Goal: Communication & Community: Ask a question

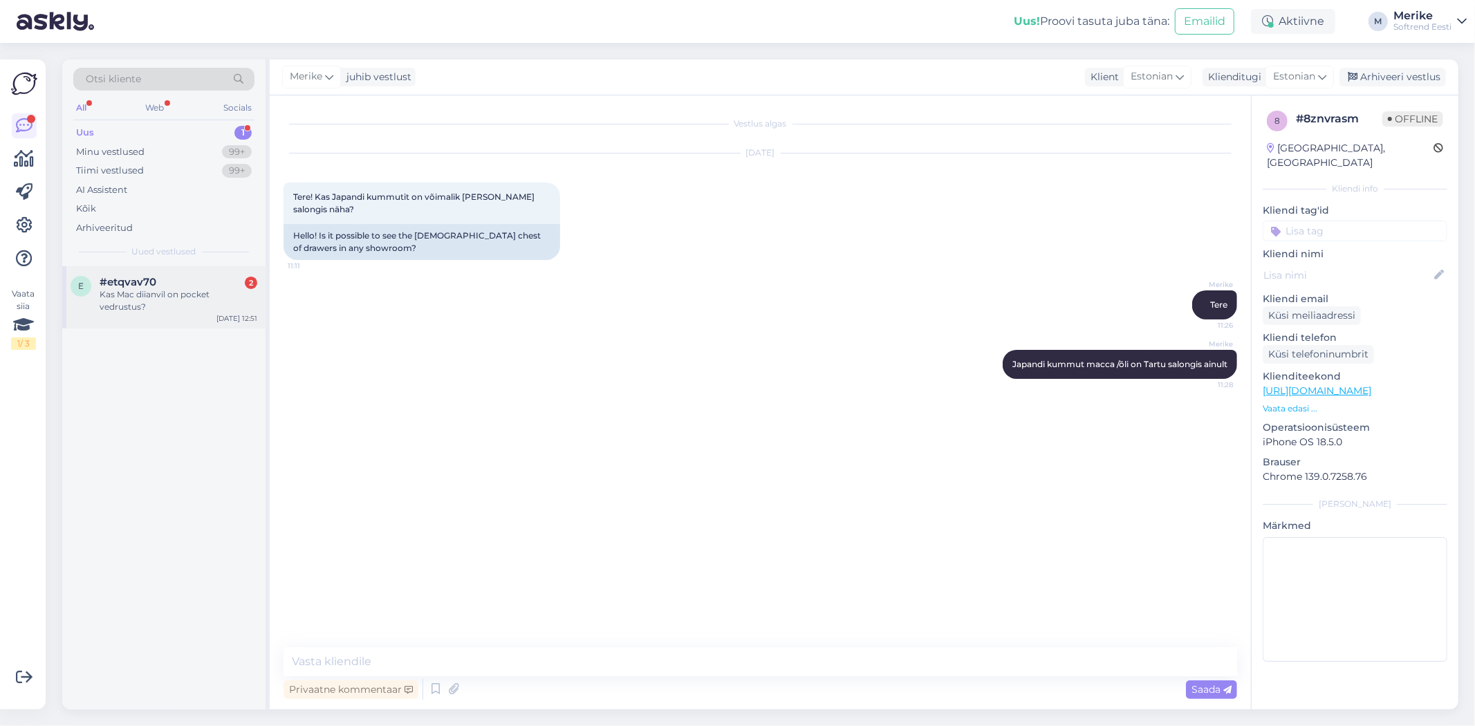
click at [162, 279] on div "#etqvav70 2" at bounding box center [179, 282] width 158 height 12
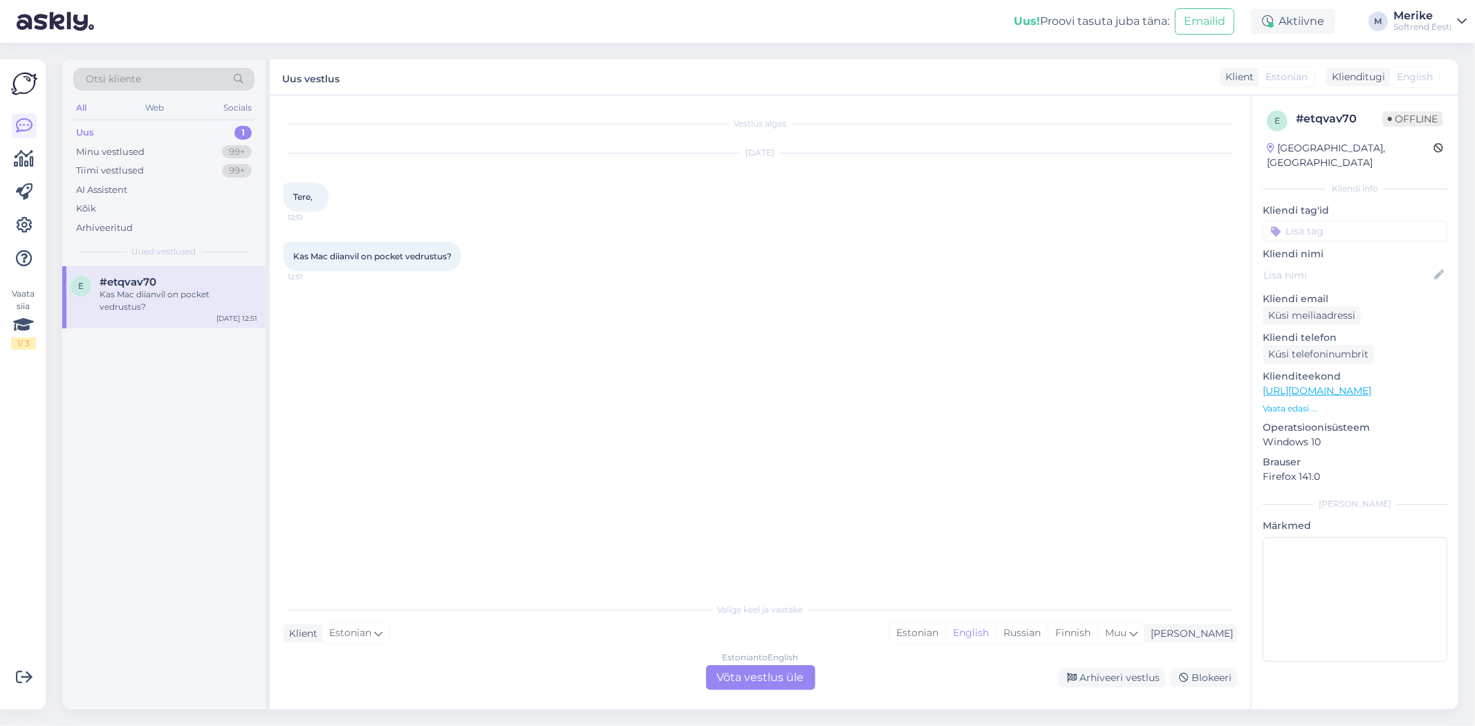
click at [766, 671] on div "Estonian to English Võta vestlus üle" at bounding box center [760, 677] width 109 height 25
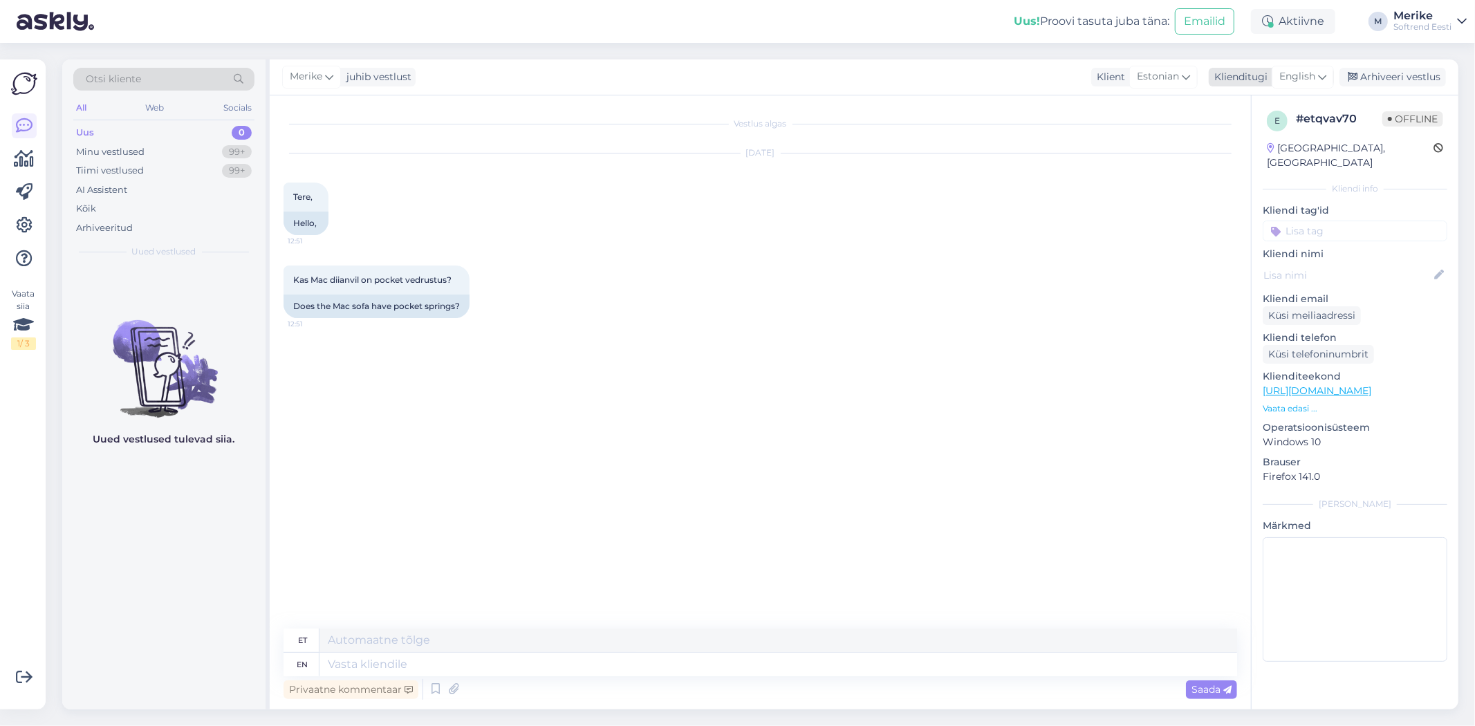
click at [1321, 76] on icon at bounding box center [1322, 76] width 8 height 15
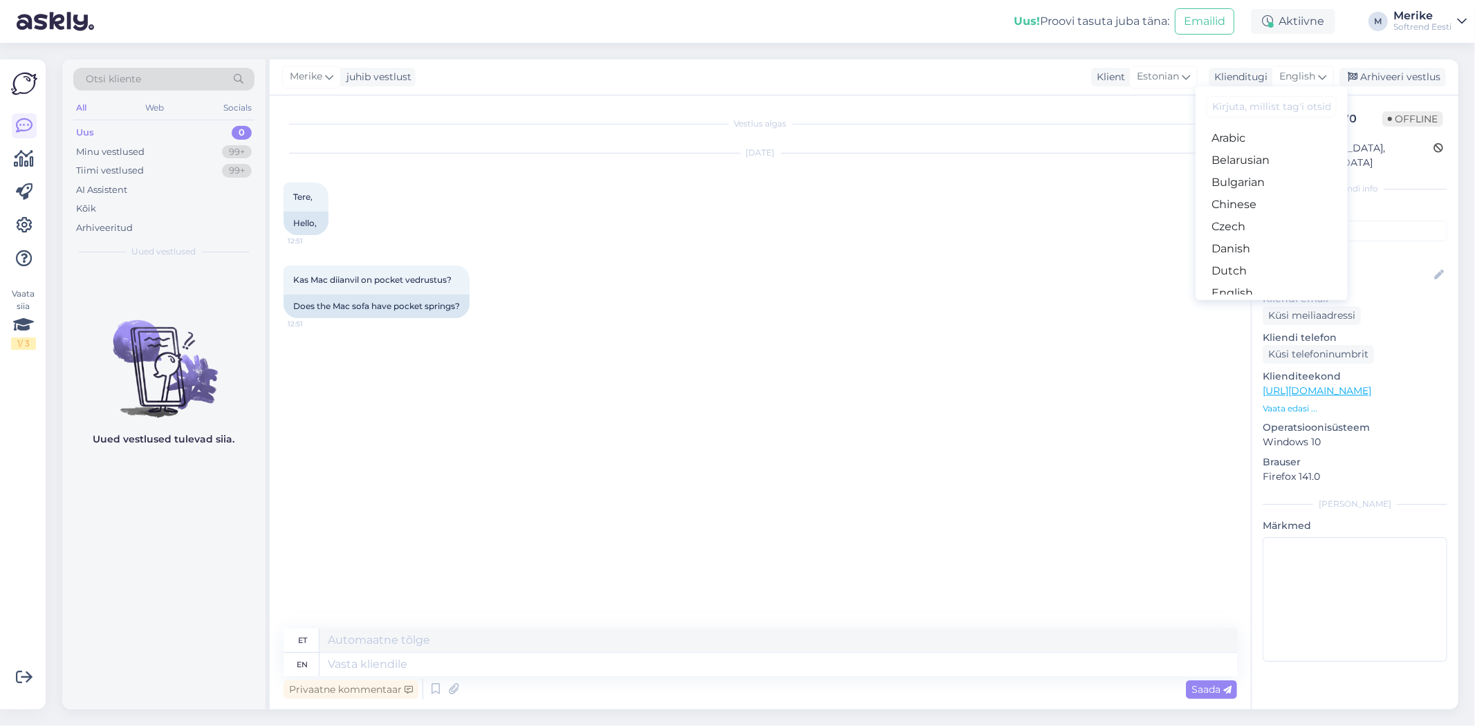
click at [1234, 304] on link "Estonian" at bounding box center [1272, 315] width 152 height 22
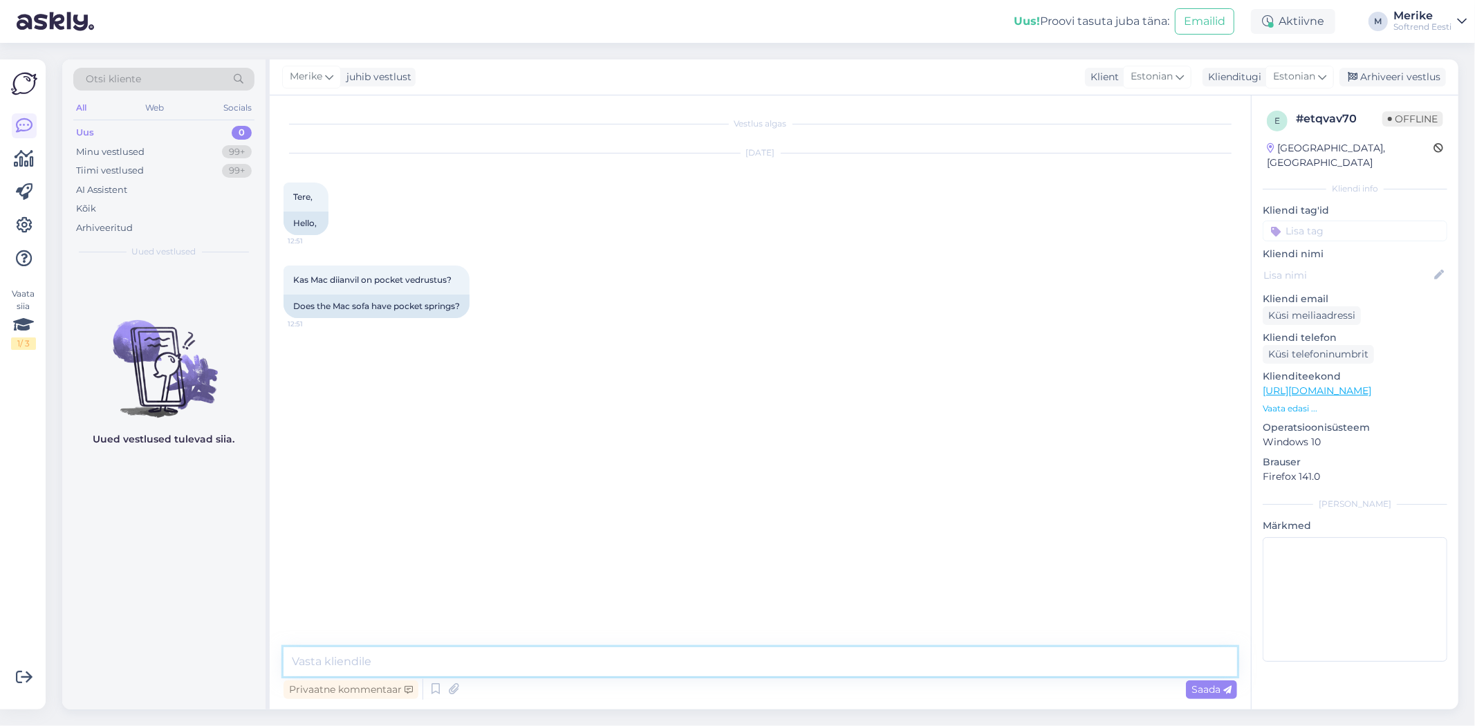
drag, startPoint x: 304, startPoint y: 664, endPoint x: 315, endPoint y: 631, distance: 34.1
click at [306, 662] on textarea at bounding box center [761, 661] width 954 height 29
type textarea "Tere"
paste textarea "Materjalid Raam: täispuidust ja vineerist karkass, HR poroloon, siksakvedrud [P…"
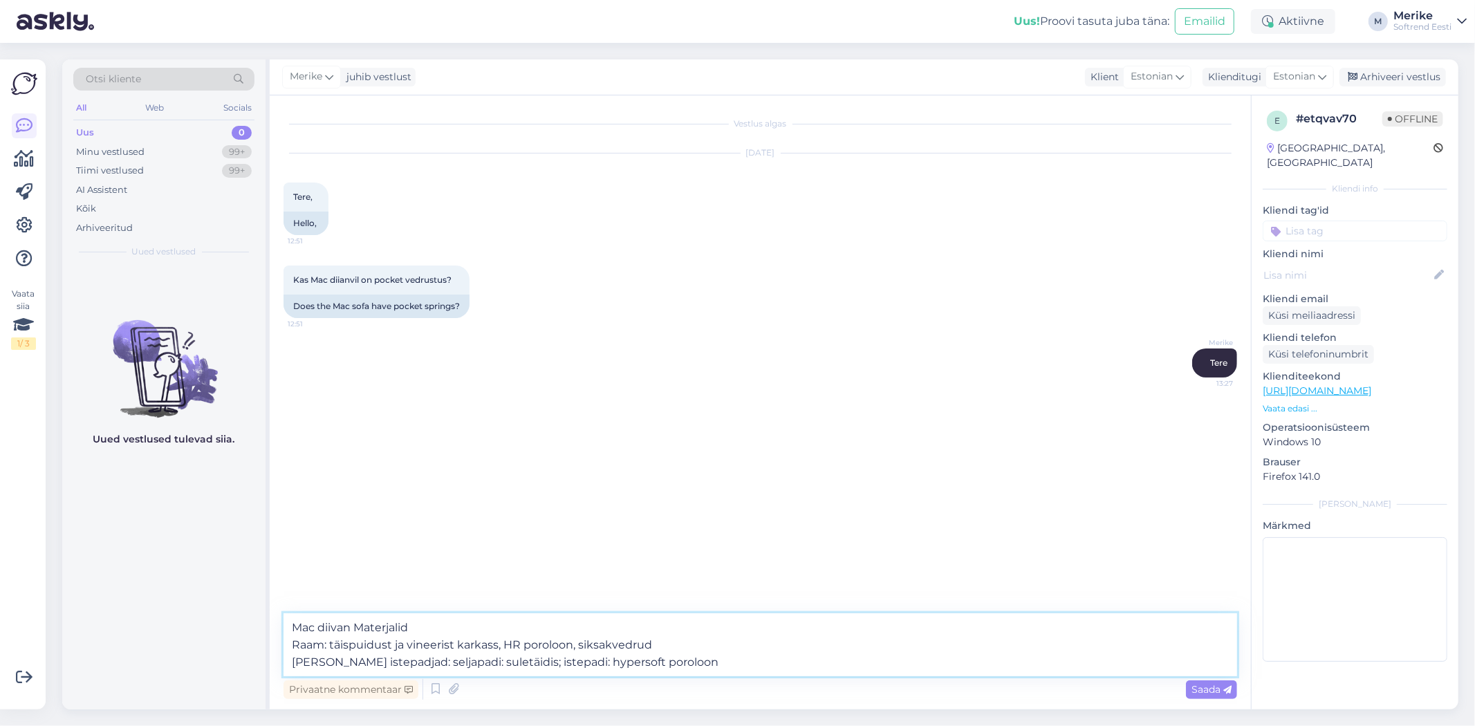
click at [382, 624] on textarea "Mac diivan Materjalid Raam: täispuidust ja vineerist karkass, HR poroloon, siks…" at bounding box center [761, 644] width 954 height 63
type textarea "Mac diivan materjalid Raam: täispuidust ja vineerist karkass, HR poroloon, siks…"
click at [1218, 687] on span "Saada" at bounding box center [1211, 689] width 40 height 12
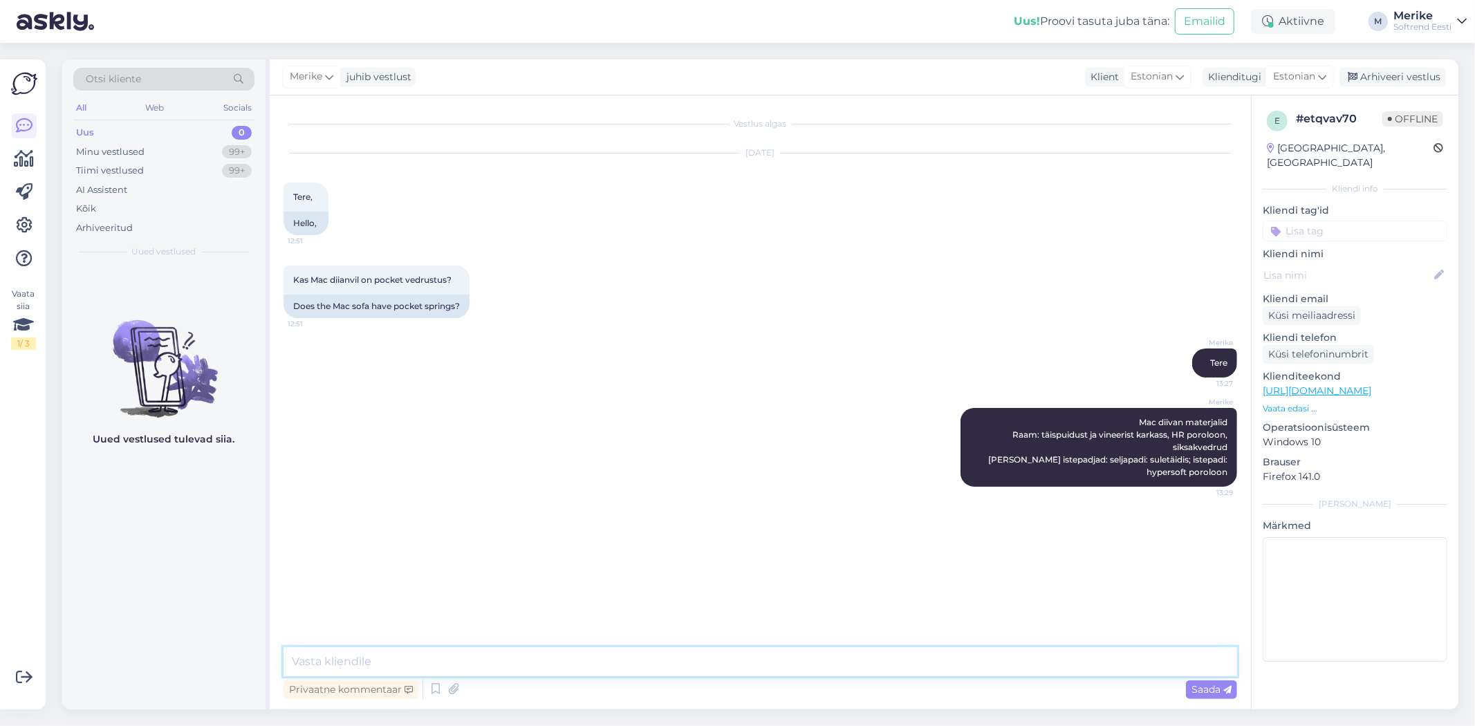
click at [300, 666] on textarea at bounding box center [761, 661] width 954 height 29
